Goal: Complete application form: Complete application form

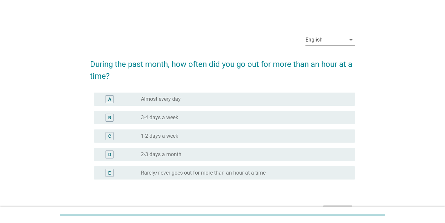
click at [349, 41] on icon "arrow_drop_down" at bounding box center [351, 40] width 8 height 8
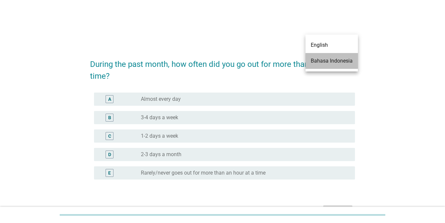
click at [334, 58] on div "Bahasa Indonesia" at bounding box center [331, 61] width 42 height 8
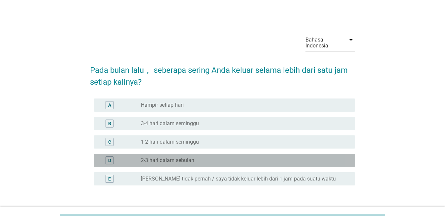
click at [186, 160] on label "2-3 hari dalam sebulan" at bounding box center [167, 160] width 53 height 7
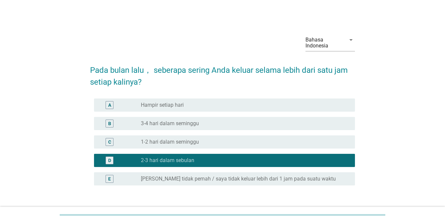
click at [407, 177] on div "Bahasa Indonesia arrow_drop_down Pada bulan lalu， seberapa sering Anda keluar s…" at bounding box center [222, 127] width 413 height 206
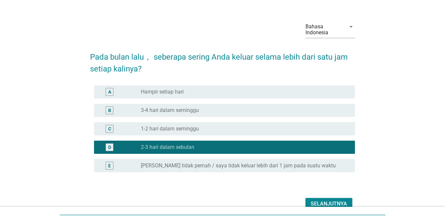
scroll to position [47, 0]
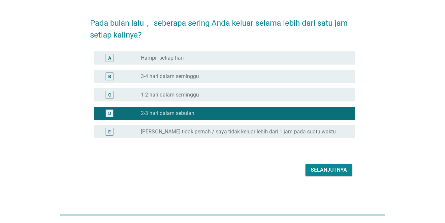
click at [325, 170] on div "Selanjutnya" at bounding box center [328, 170] width 36 height 8
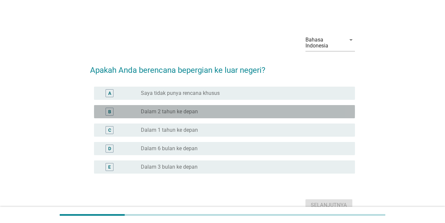
click at [206, 113] on div "radio_button_unchecked Dalam 2 tahun ke depan" at bounding box center [242, 111] width 203 height 7
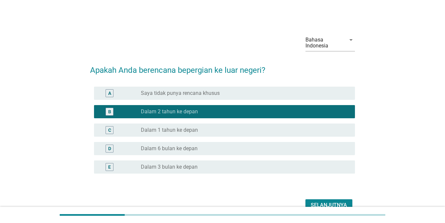
click at [330, 202] on div "Selanjutnya" at bounding box center [328, 205] width 36 height 8
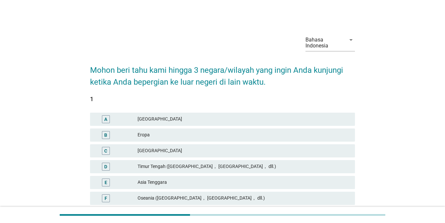
click at [397, 188] on div "Bahasa Indonesia arrow_drop_down Mohon beri tahu kami hingga 3 negara/wilayah y…" at bounding box center [222, 185] width 413 height 323
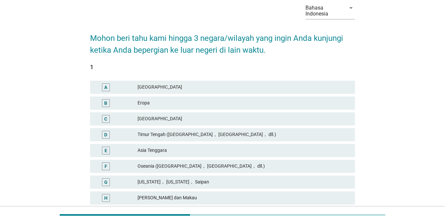
scroll to position [40, 0]
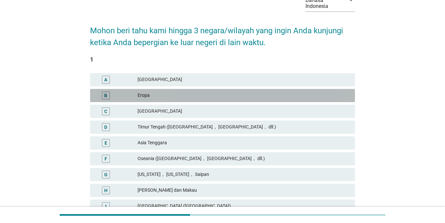
click at [159, 94] on div "Eropa" at bounding box center [243, 96] width 212 height 8
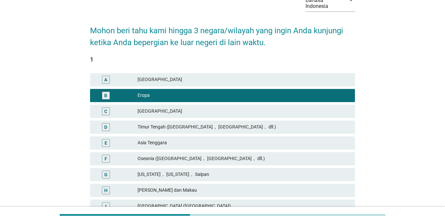
click at [189, 156] on div "Oseania ([GEOGRAPHIC_DATA]， [GEOGRAPHIC_DATA]， dll.)" at bounding box center [243, 159] width 212 height 8
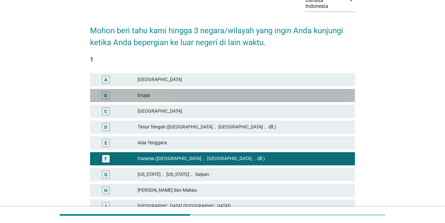
click at [117, 95] on div "B" at bounding box center [116, 96] width 43 height 8
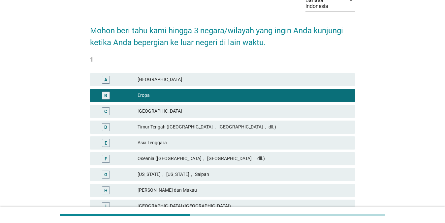
click at [389, 158] on div "Bahasa Indonesia arrow_drop_down Mohon beri tahu kami hingga 3 negara/wilayah y…" at bounding box center [222, 146] width 413 height 323
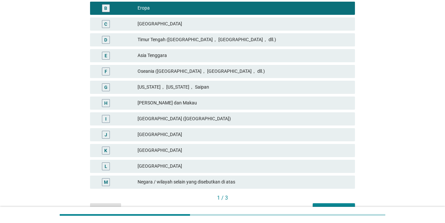
scroll to position [145, 0]
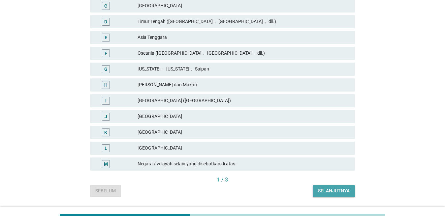
click at [334, 192] on div "Selanjutnya" at bounding box center [334, 191] width 32 height 7
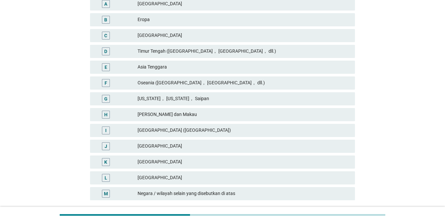
scroll to position [119, 0]
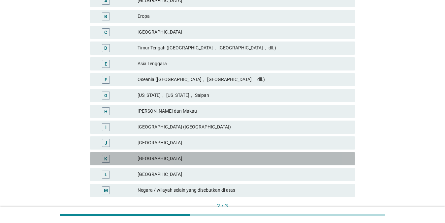
click at [234, 157] on div "[GEOGRAPHIC_DATA]" at bounding box center [243, 159] width 212 height 8
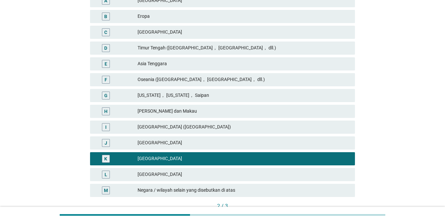
click at [435, 166] on div "Bahasa Indonesia arrow_drop_down Mohon beri tahu kami hingga 3 negara/wilayah y…" at bounding box center [222, 66] width 429 height 339
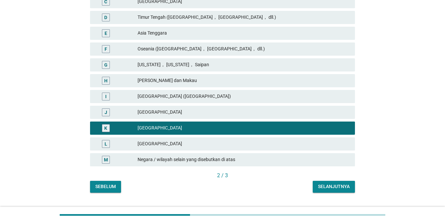
scroll to position [158, 0]
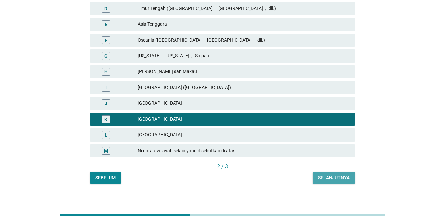
click at [322, 173] on button "Selanjutnya" at bounding box center [333, 178] width 42 height 12
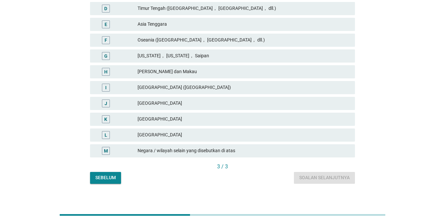
scroll to position [0, 0]
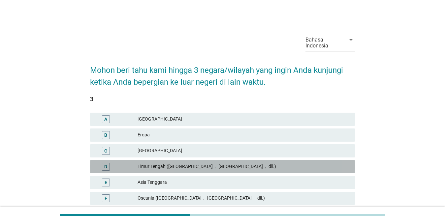
click at [234, 163] on div "Timur Tengah ([GEOGRAPHIC_DATA]， [GEOGRAPHIC_DATA]， dll.)" at bounding box center [243, 167] width 212 height 8
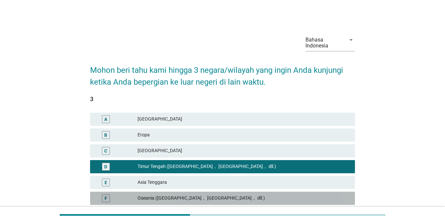
click at [205, 196] on div "Oseania ([GEOGRAPHIC_DATA]， [GEOGRAPHIC_DATA]， dll.)" at bounding box center [243, 198] width 212 height 8
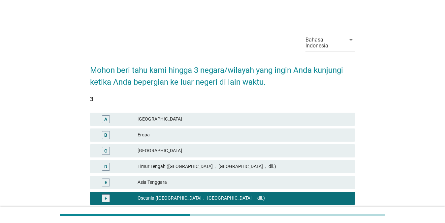
click at [392, 179] on div "Bahasa Indonesia arrow_drop_down Mohon beri tahu kami hingga 3 negara/wilayah y…" at bounding box center [222, 185] width 413 height 323
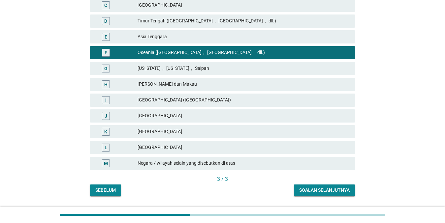
scroll to position [158, 0]
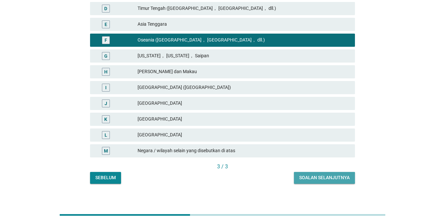
click at [339, 172] on button "Soalan selanjutnya" at bounding box center [324, 178] width 61 height 12
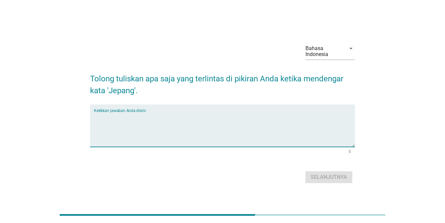
click at [179, 119] on textarea "Ketikkan jawaban Anda disini." at bounding box center [224, 129] width 261 height 35
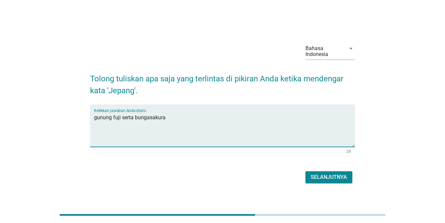
type textarea "gunung fuji serta bungasakura"
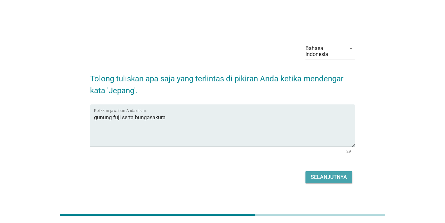
click at [317, 172] on button "Selanjutnya" at bounding box center [328, 177] width 47 height 12
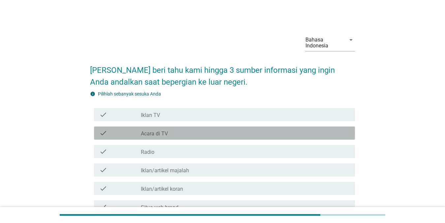
click at [206, 132] on div "check_box_outline_blank Acara di TV" at bounding box center [245, 133] width 209 height 8
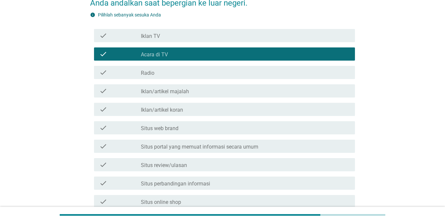
scroll to position [92, 0]
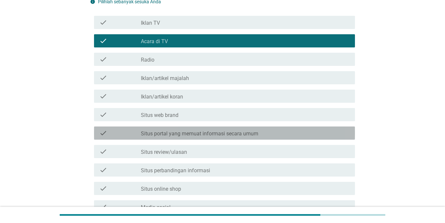
click at [227, 135] on label "Situs portal yang memuat informasi secara umum" at bounding box center [199, 134] width 117 height 7
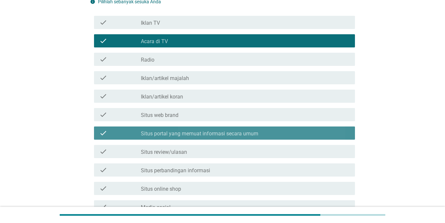
click at [227, 135] on label "Situs portal yang memuat informasi secara umum" at bounding box center [199, 134] width 117 height 7
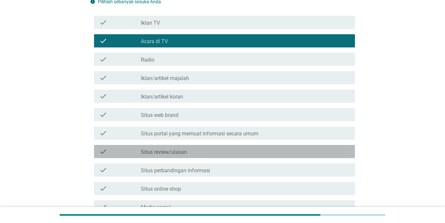
click at [218, 148] on div "check_box_outline_blank Situs review/ulasan" at bounding box center [245, 152] width 209 height 8
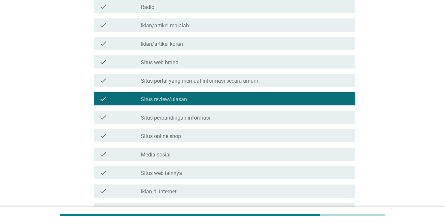
scroll to position [158, 0]
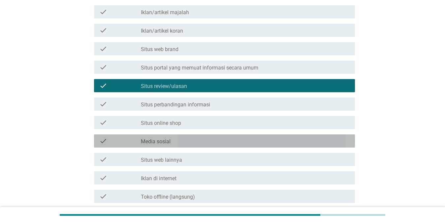
click at [210, 144] on div "check_box_outline_blank Media sosial" at bounding box center [245, 141] width 209 height 8
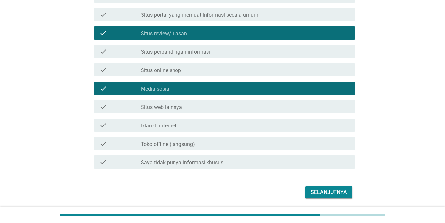
scroll to position [224, 0]
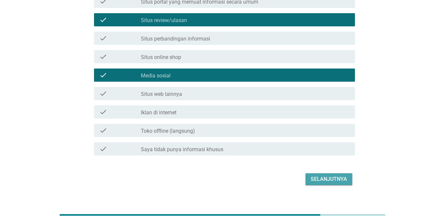
click at [343, 180] on div "Selanjutnya" at bounding box center [328, 179] width 36 height 8
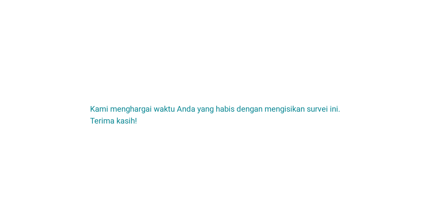
scroll to position [0, 0]
